Goal: Task Accomplishment & Management: Use online tool/utility

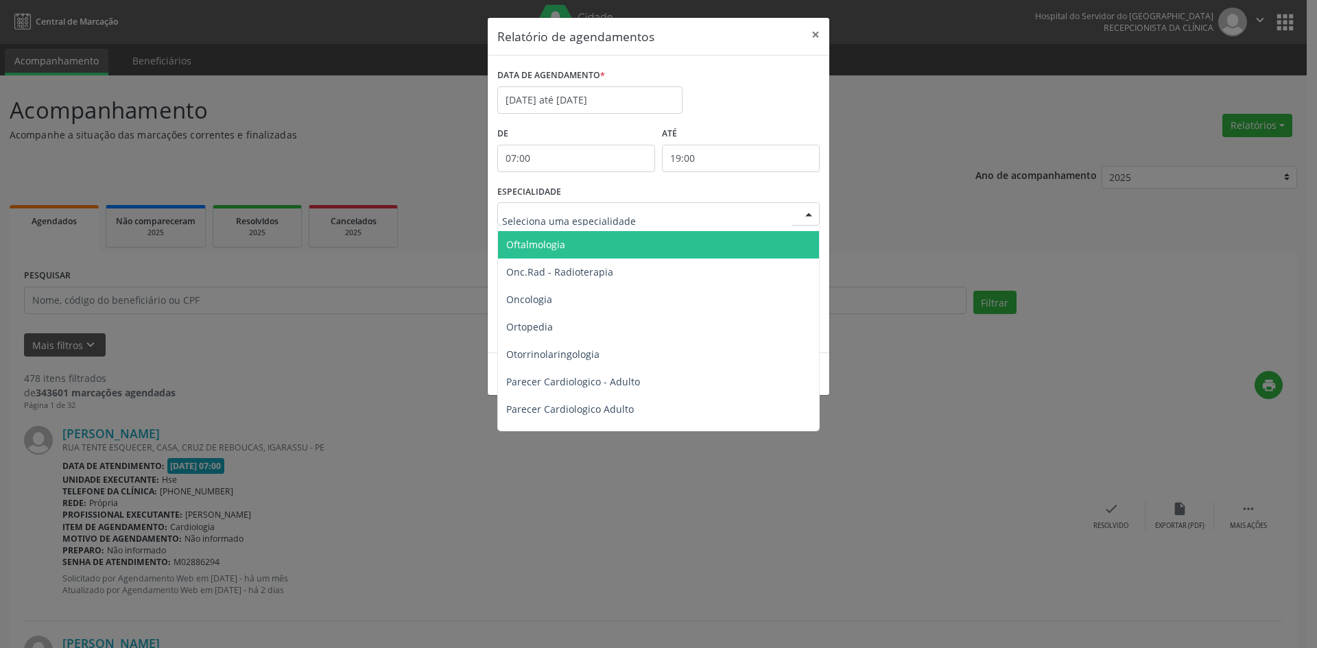
scroll to position [1920, 0]
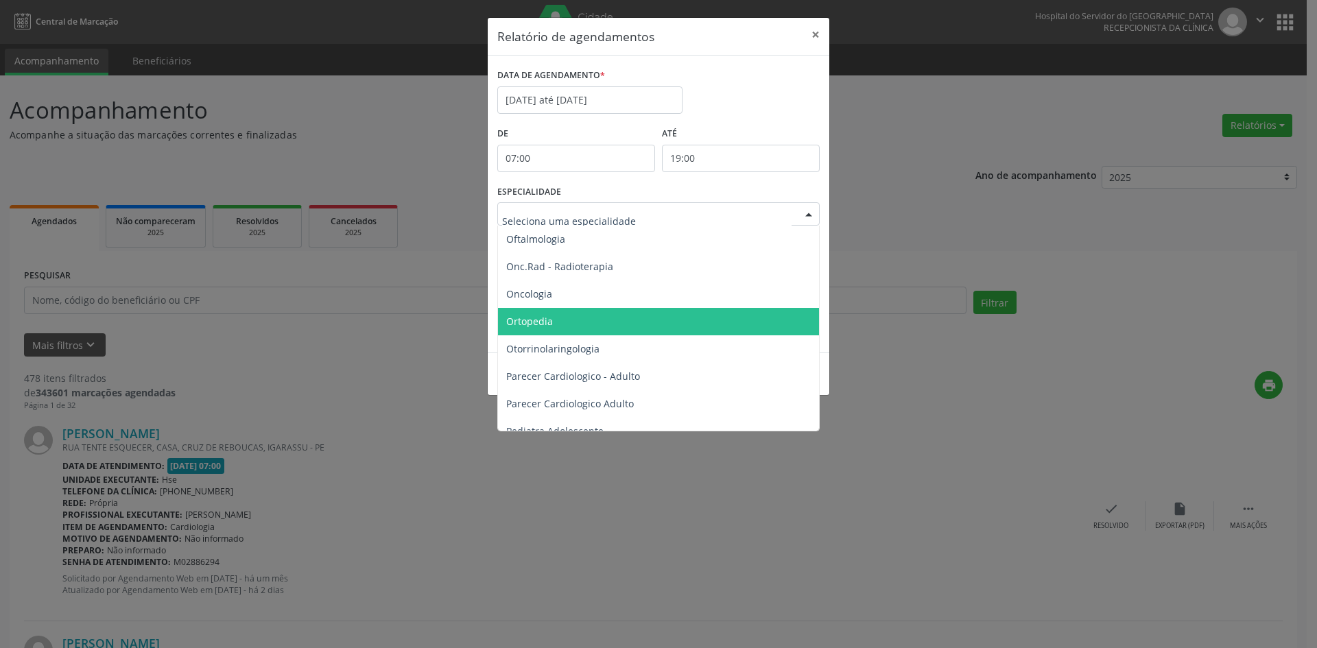
click at [538, 325] on span "Ortopedia" at bounding box center [529, 321] width 47 height 13
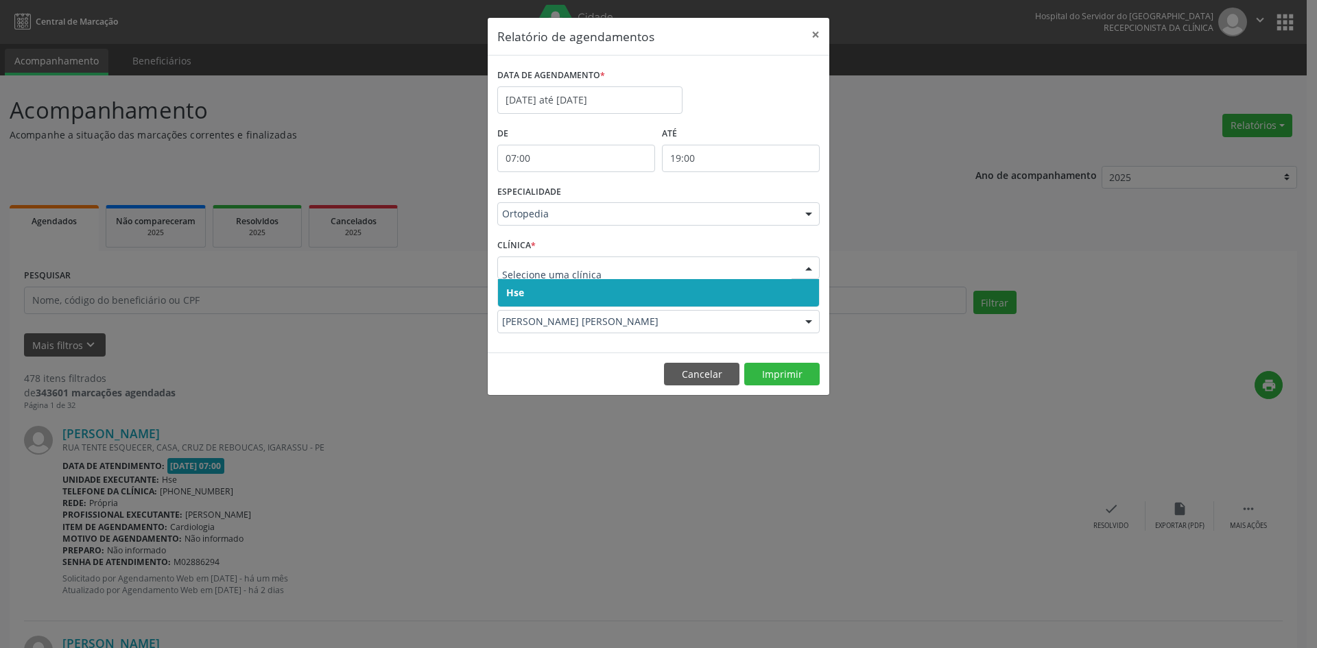
click at [505, 289] on span "Hse" at bounding box center [658, 292] width 321 height 27
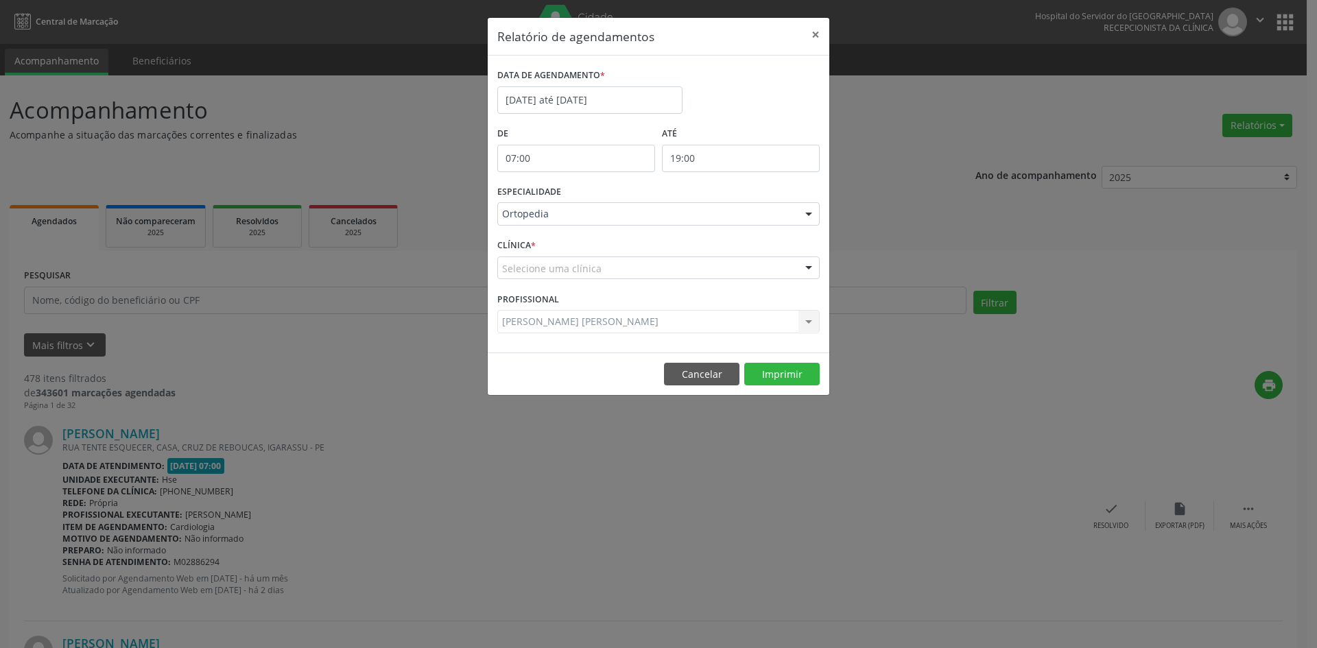
click at [507, 276] on div "Selecione uma clínica" at bounding box center [658, 267] width 322 height 23
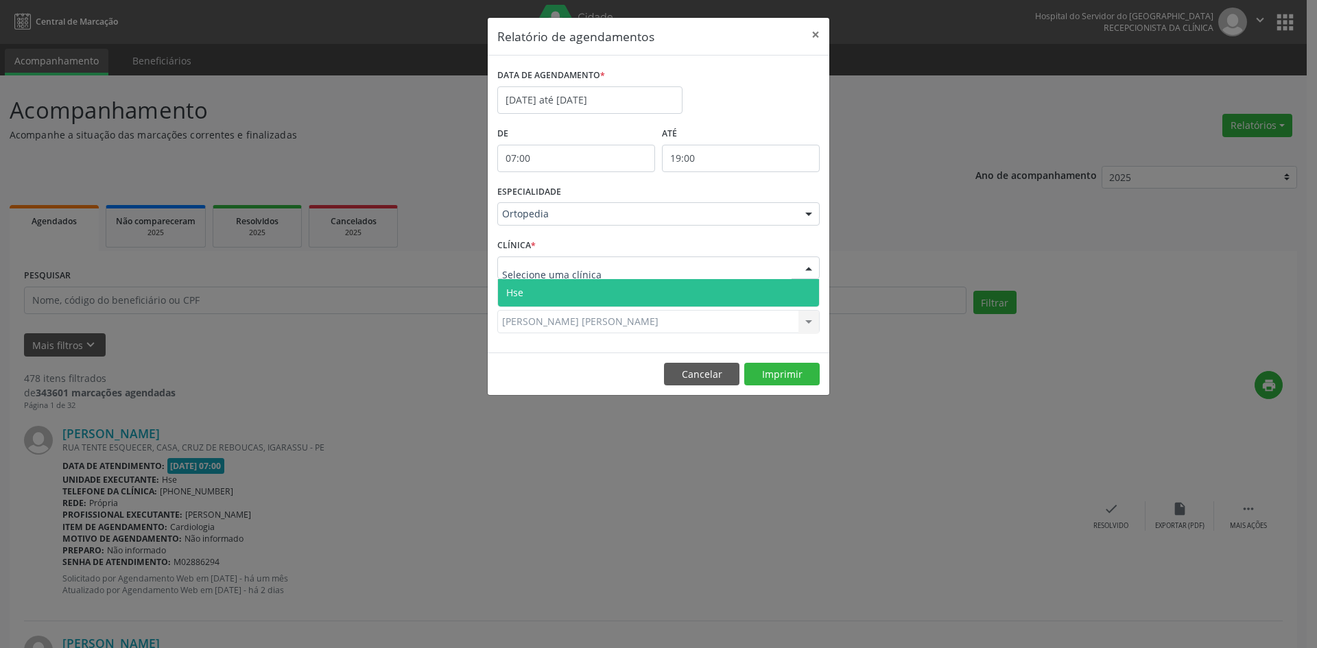
click at [509, 298] on span "Hse" at bounding box center [514, 292] width 17 height 13
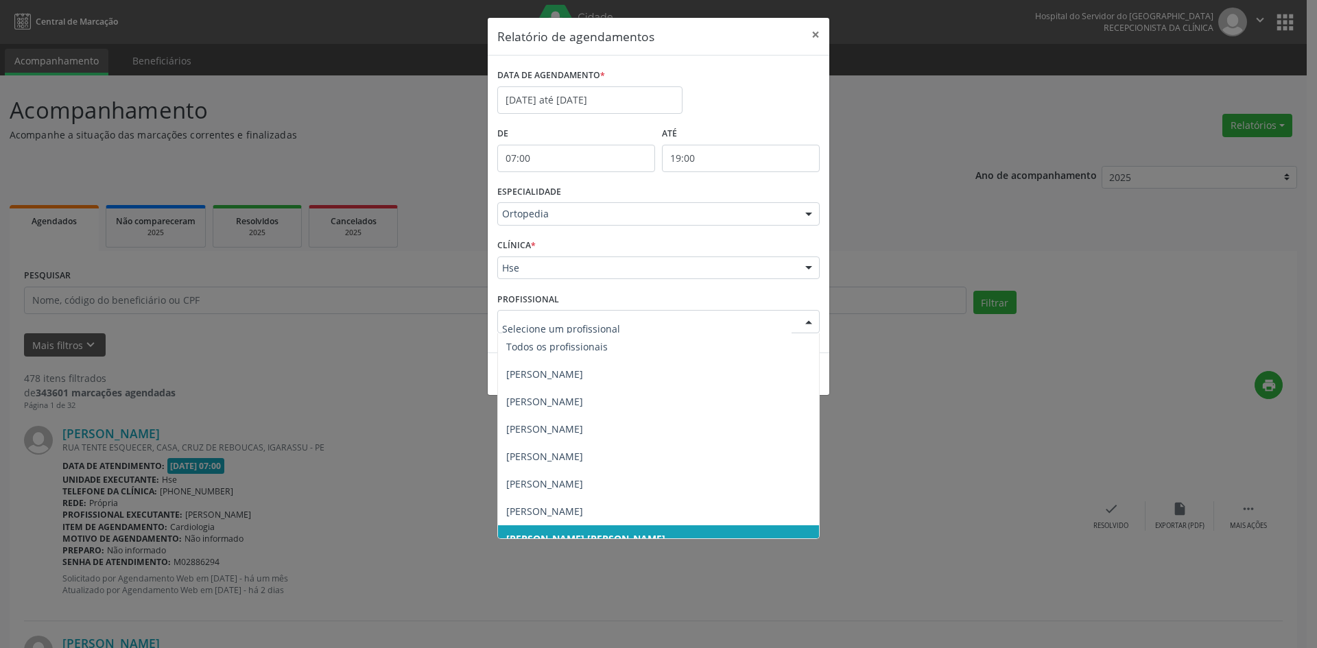
scroll to position [69, 0]
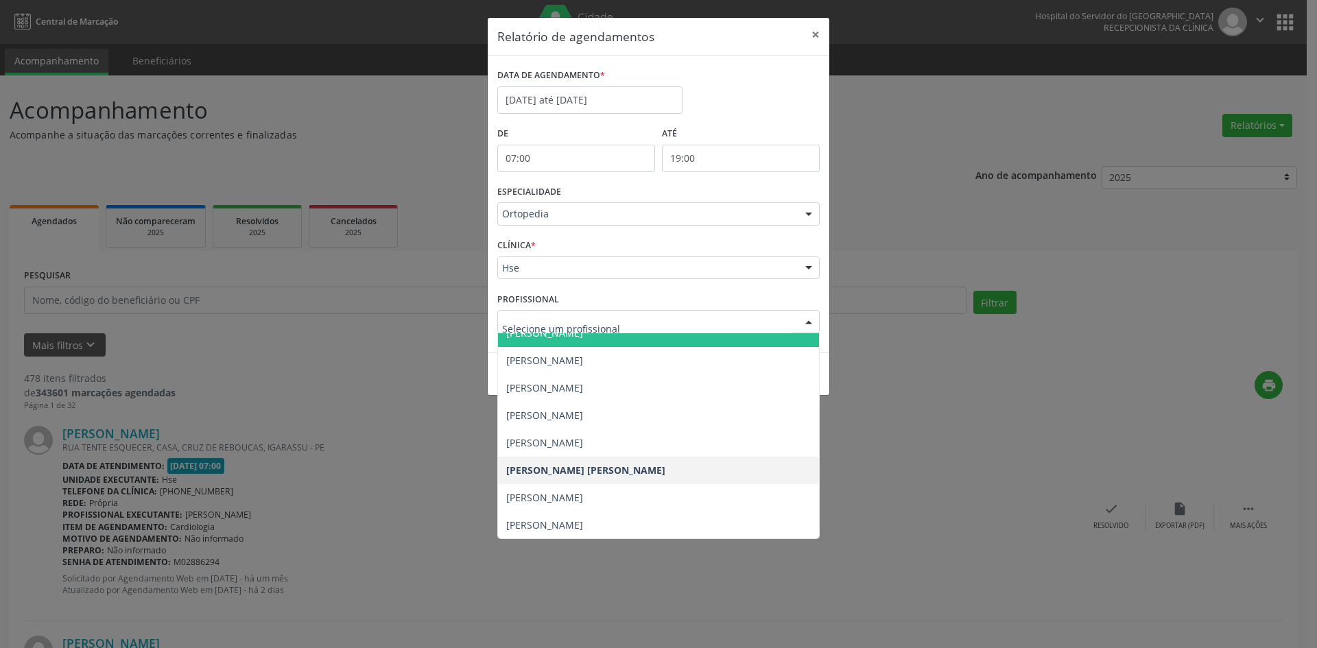
click at [542, 327] on input "text" at bounding box center [646, 328] width 289 height 27
click at [542, 341] on span "[PERSON_NAME]" at bounding box center [658, 333] width 321 height 27
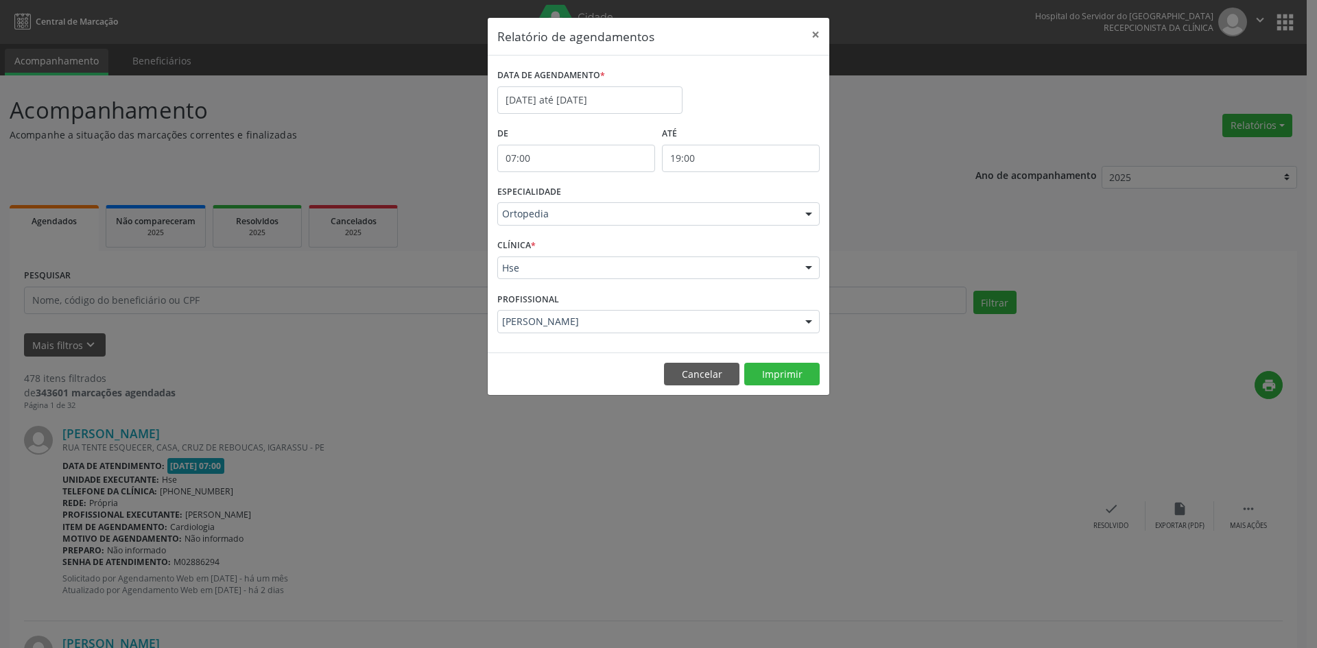
click at [520, 259] on div "Hse" at bounding box center [658, 267] width 322 height 23
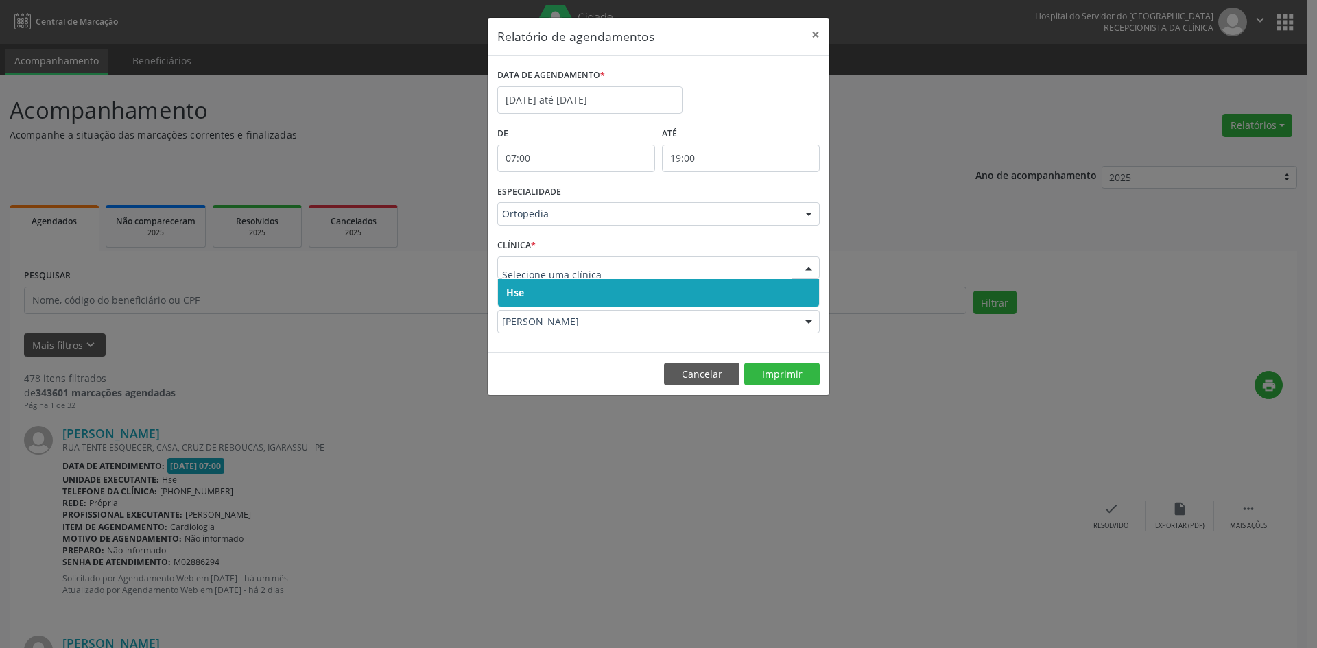
click at [511, 296] on span "Hse" at bounding box center [515, 292] width 18 height 13
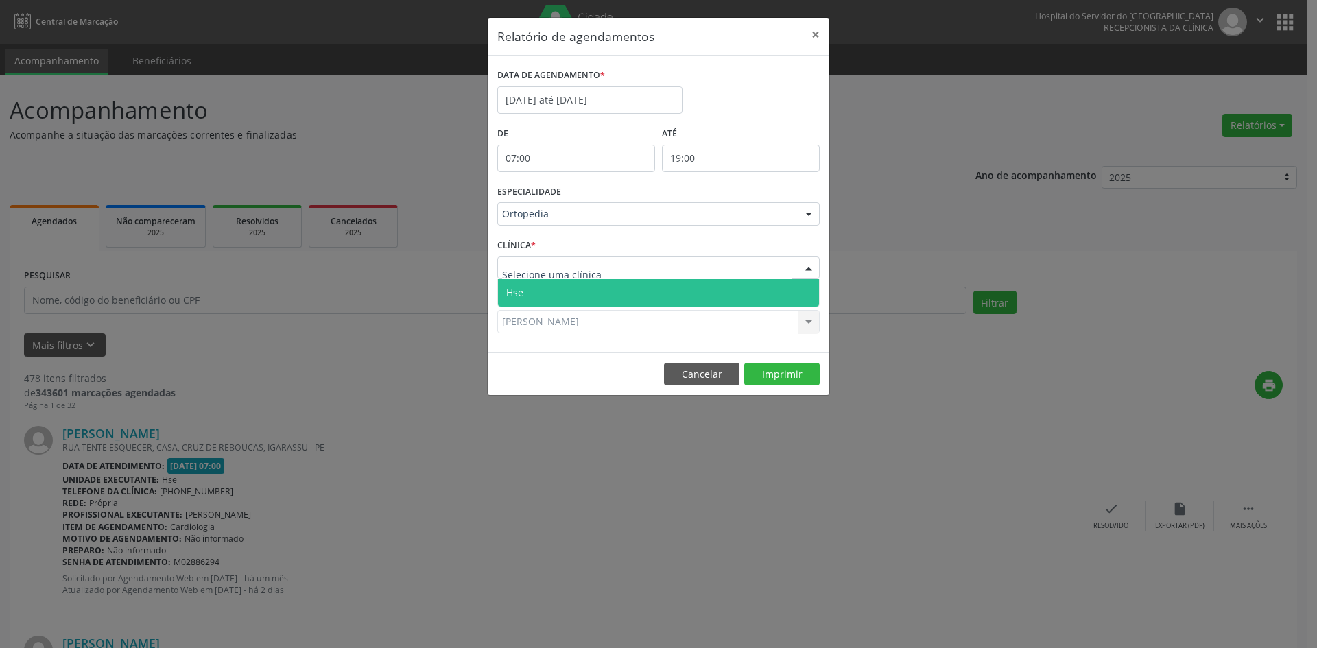
click at [516, 291] on span "Hse" at bounding box center [514, 292] width 17 height 13
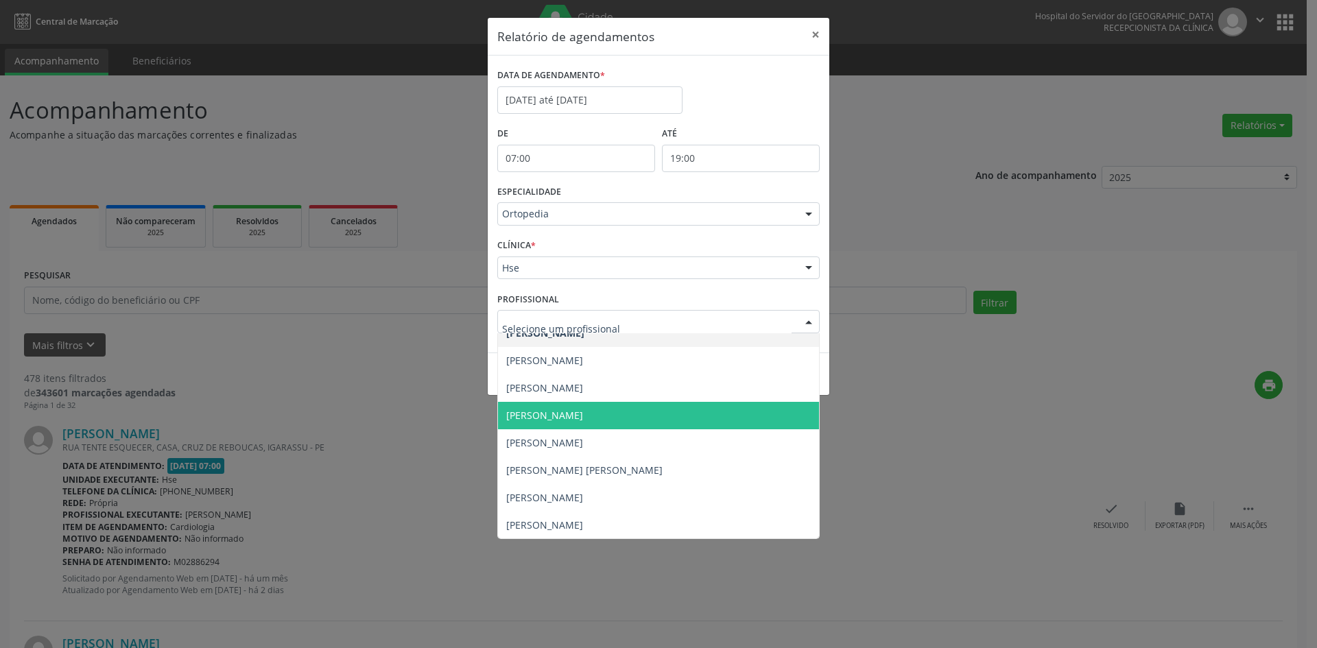
click at [955, 428] on div "Relatório de agendamentos × DATA DE AGENDAMENTO * [DATE] até [DATE] De 07:00 AT…" at bounding box center [658, 324] width 1317 height 648
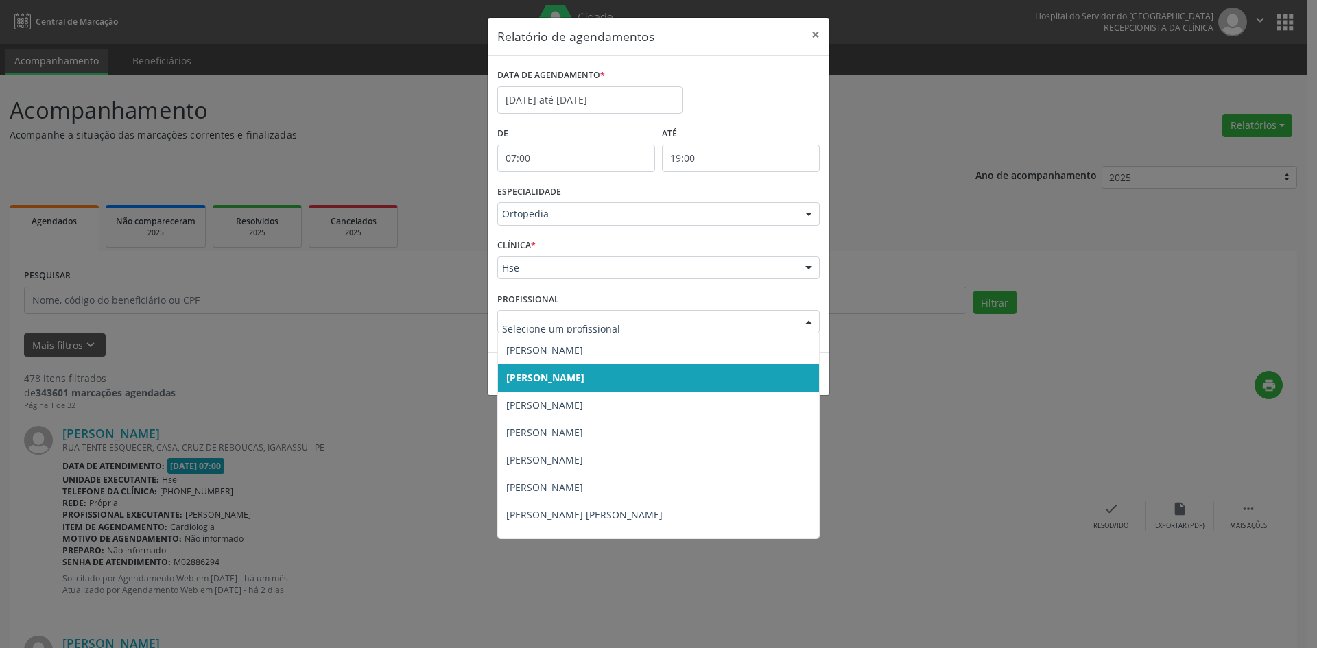
scroll to position [0, 0]
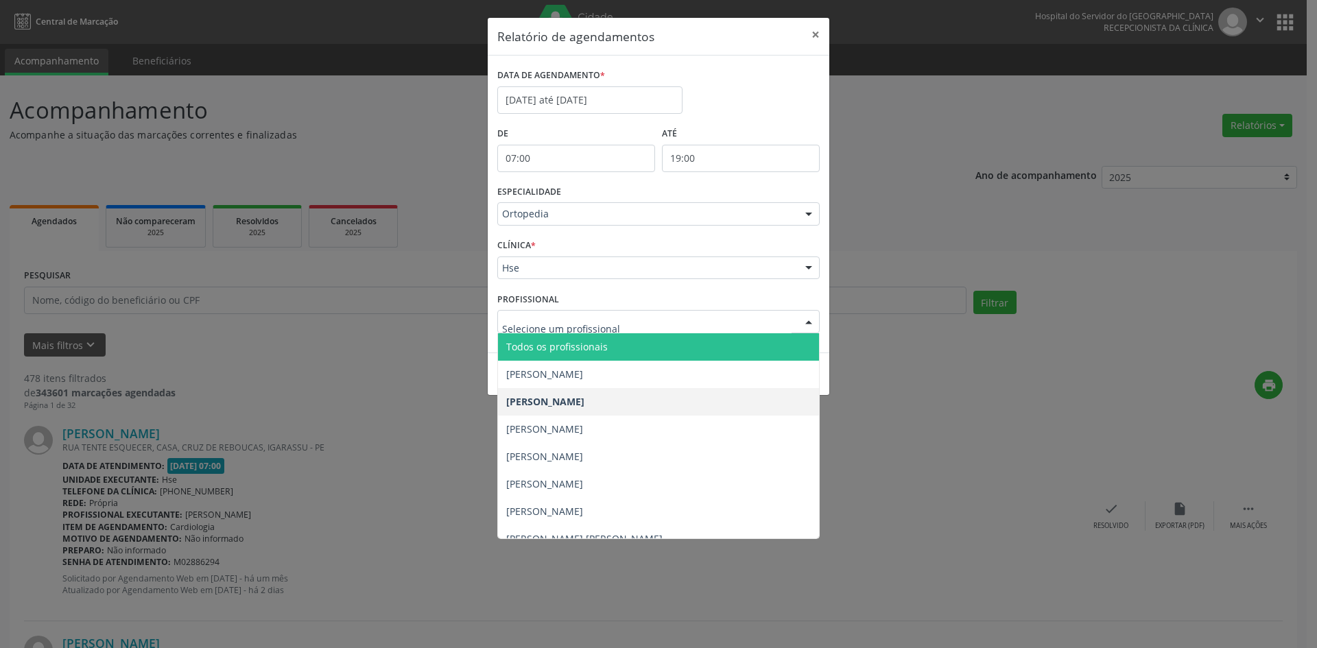
click at [573, 346] on span "Todos os profissionais" at bounding box center [556, 346] width 101 height 13
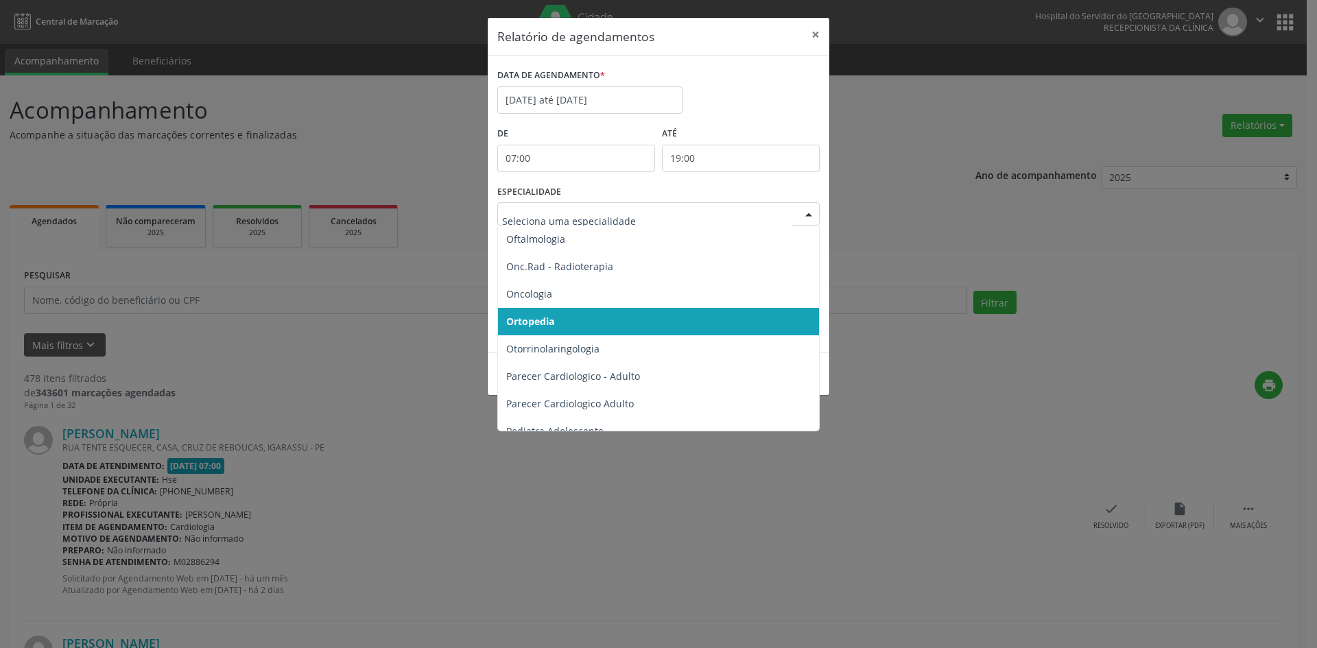
click at [528, 319] on span "Ortopedia" at bounding box center [530, 321] width 48 height 13
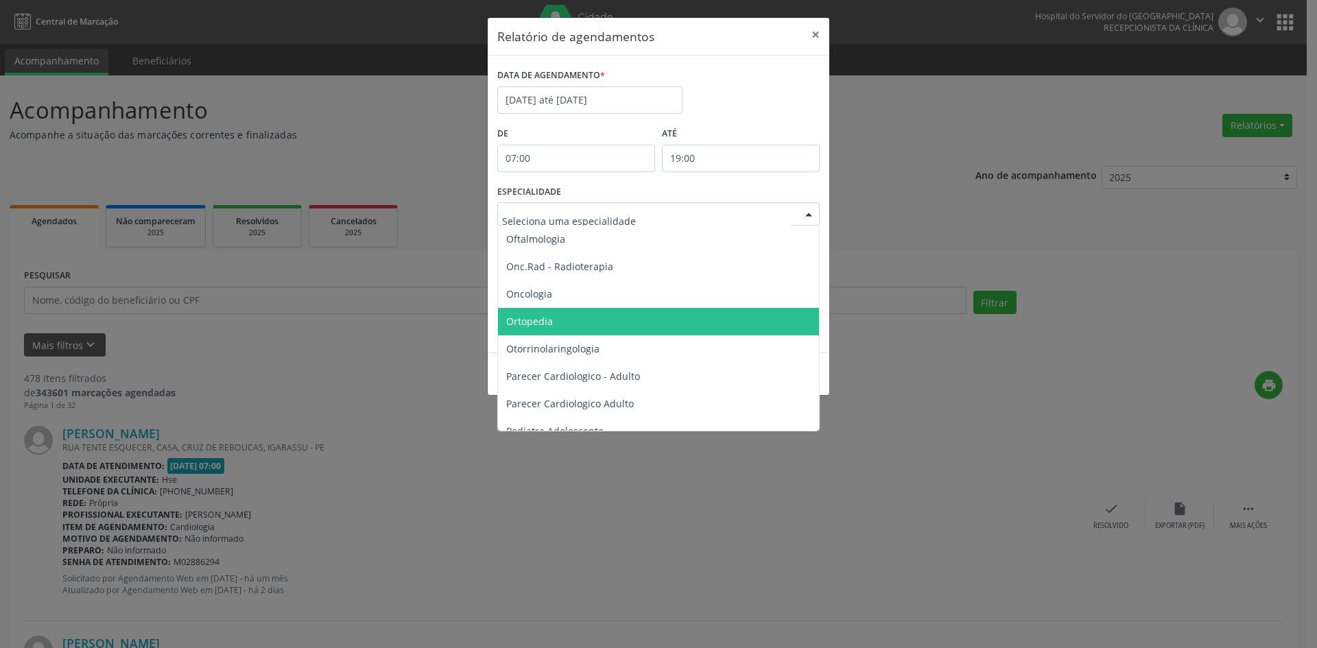
click at [530, 318] on span "Ortopedia" at bounding box center [529, 321] width 47 height 13
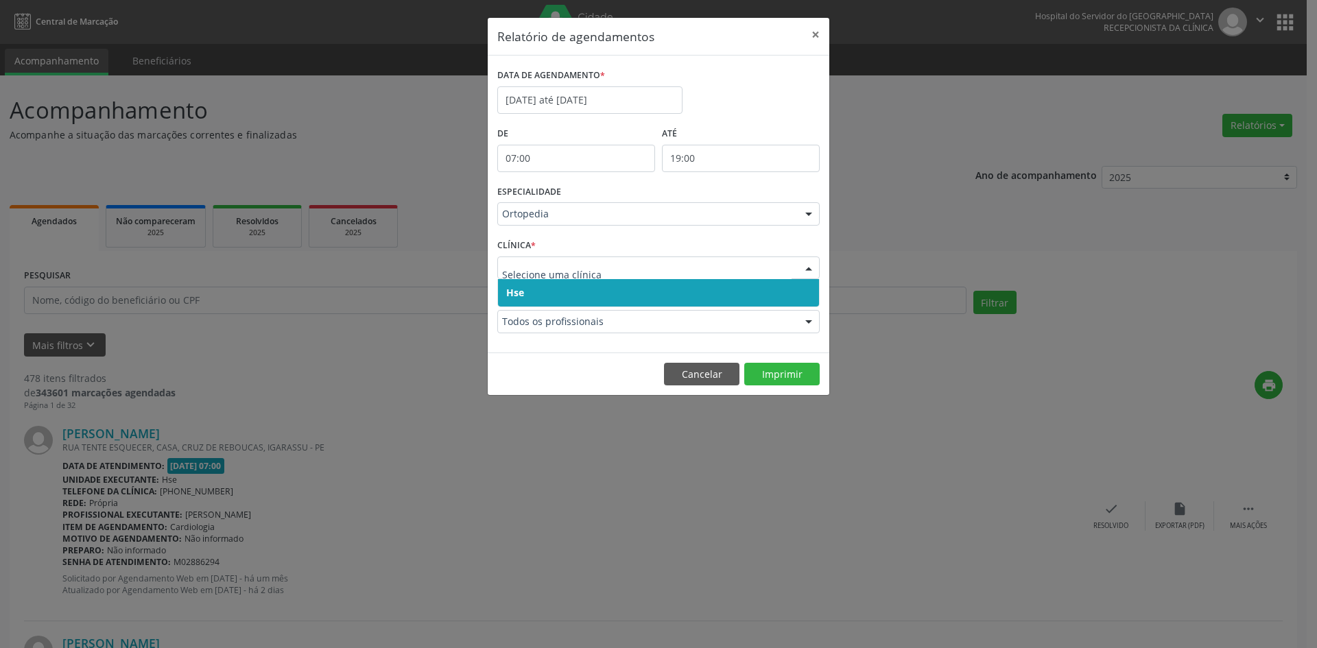
click at [514, 287] on span "Hse" at bounding box center [515, 292] width 18 height 13
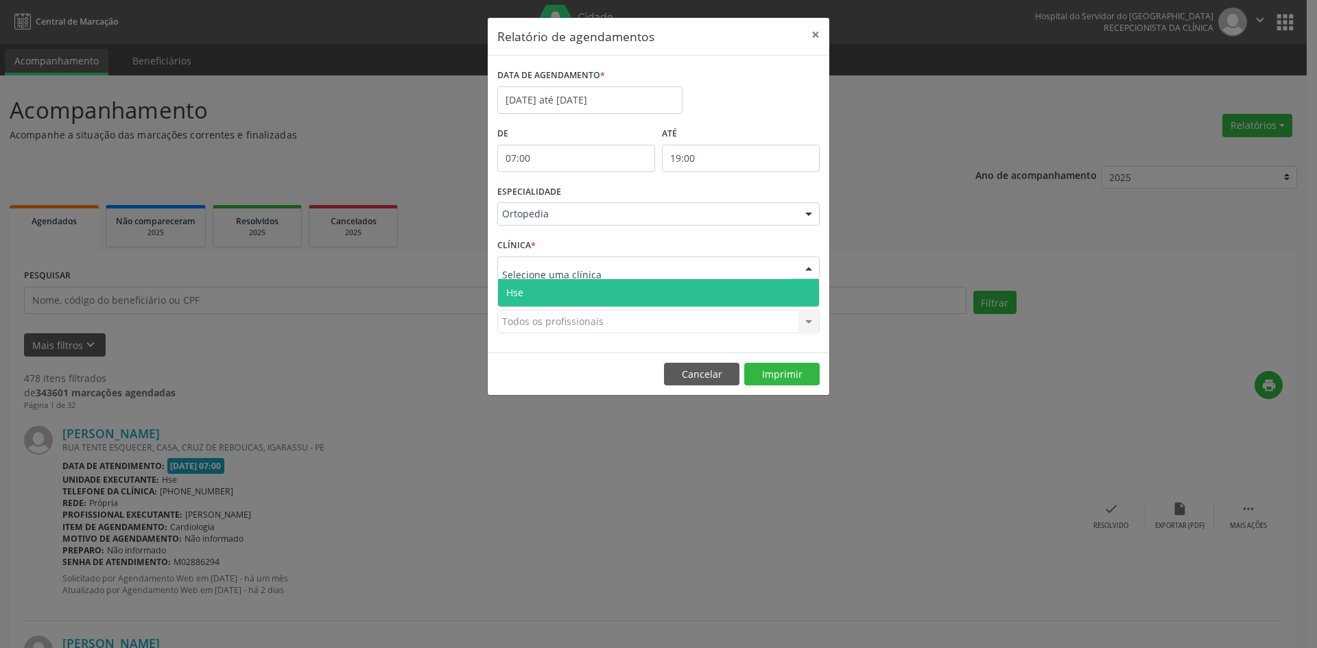
drag, startPoint x: 516, startPoint y: 272, endPoint x: 516, endPoint y: 295, distance: 22.6
click at [516, 295] on span "Hse" at bounding box center [514, 292] width 17 height 13
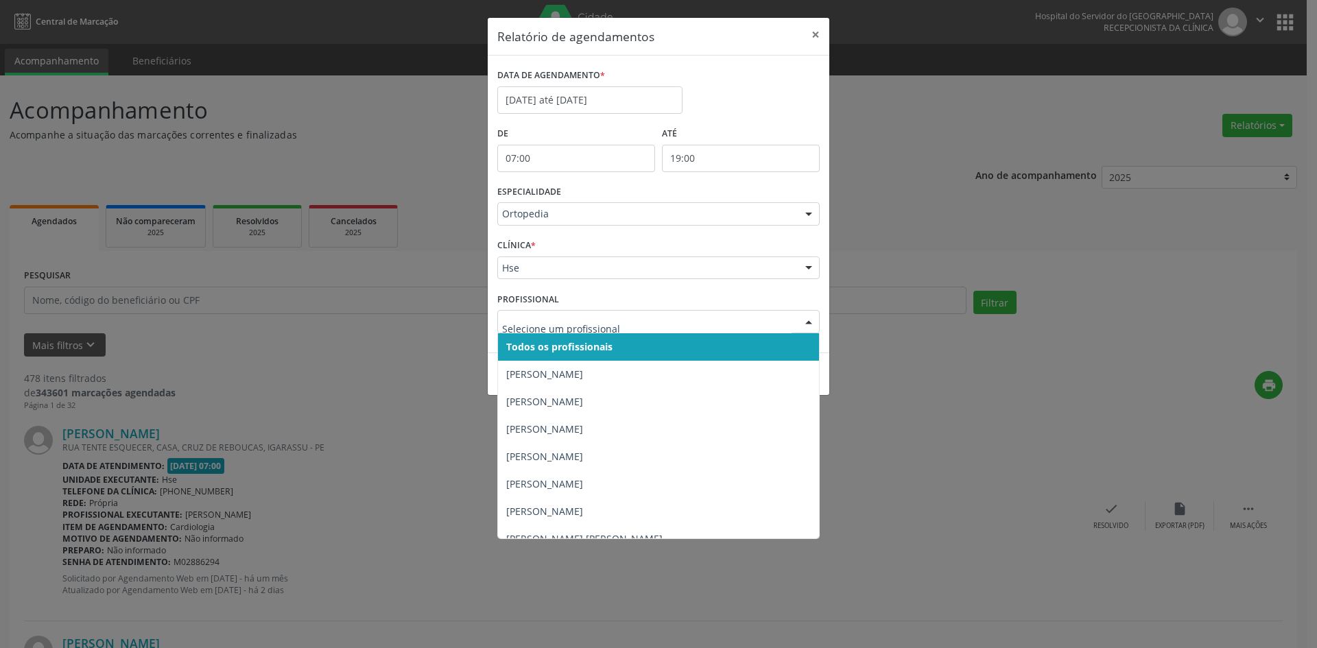
click at [553, 340] on span "Todos os profissionais" at bounding box center [559, 346] width 106 height 13
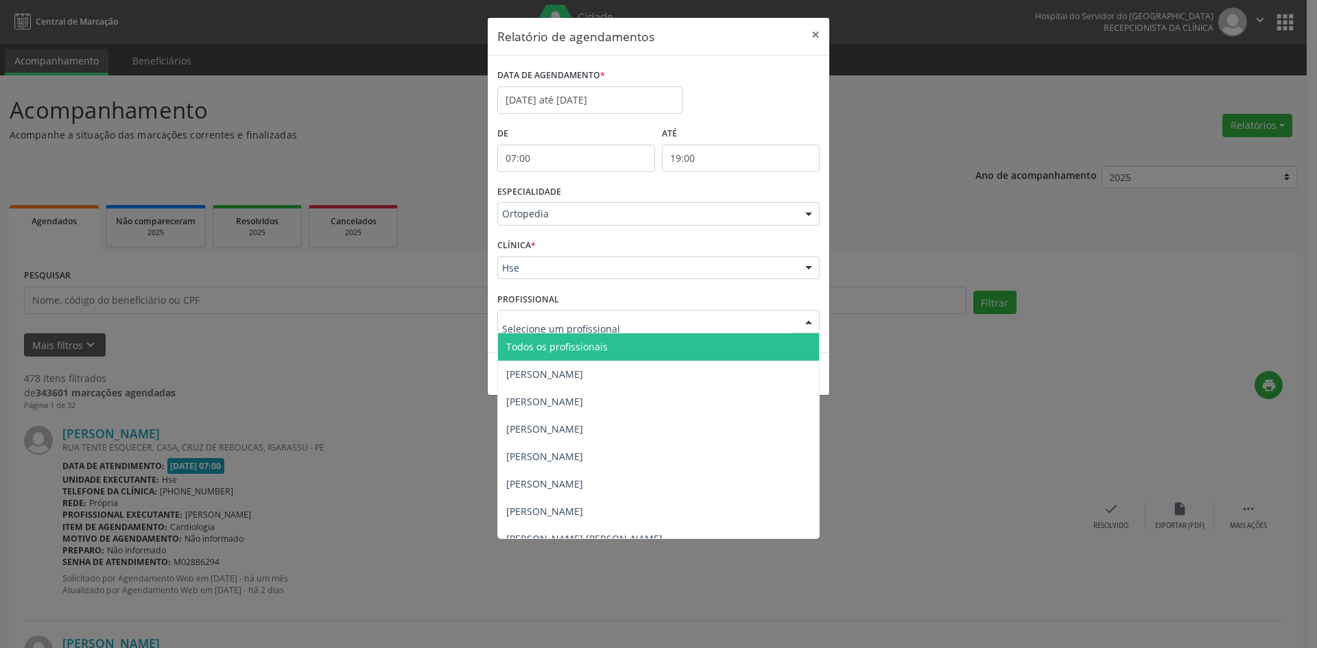
click at [560, 345] on span "Todos os profissionais" at bounding box center [556, 346] width 101 height 13
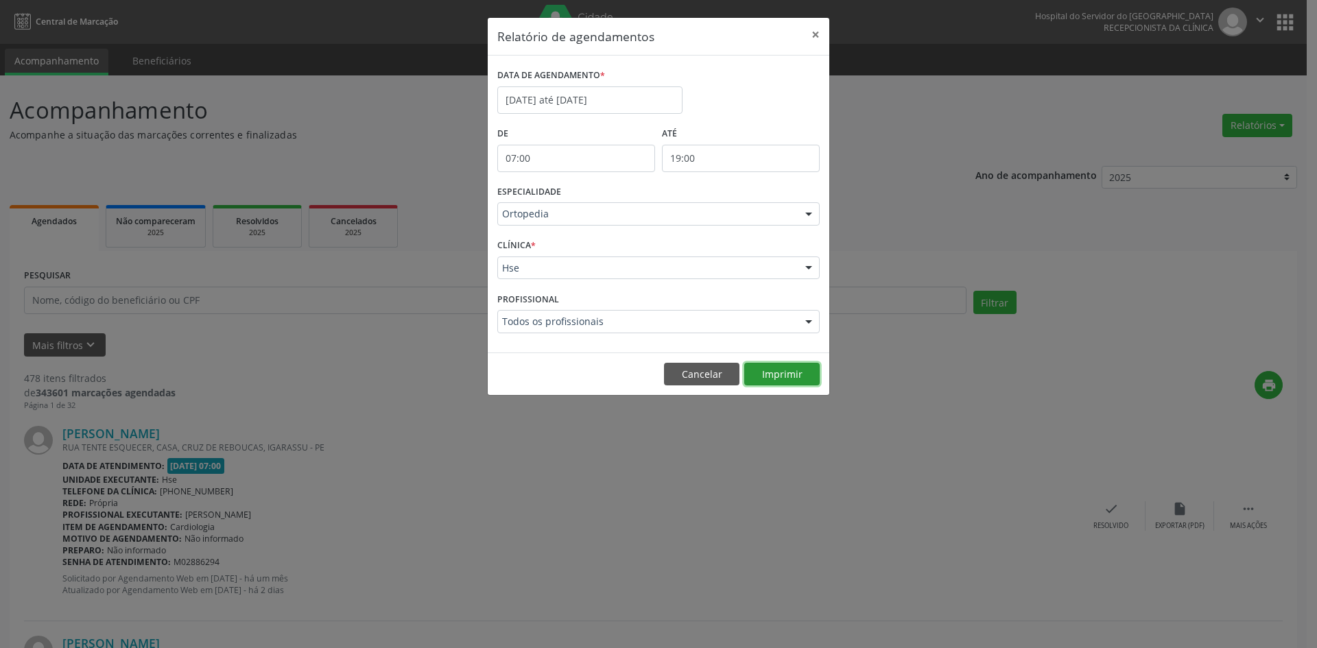
click at [785, 383] on button "Imprimir" at bounding box center [781, 374] width 75 height 23
